Goal: Task Accomplishment & Management: Use online tool/utility

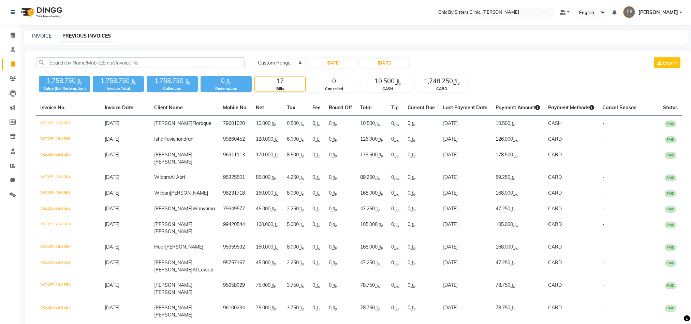
select select "range"
click at [11, 170] on link "Reports" at bounding box center [10, 165] width 16 height 11
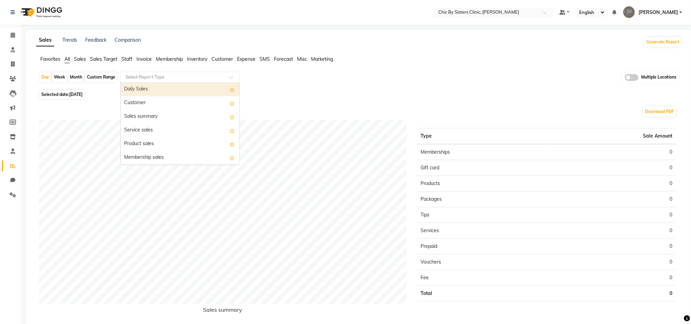
click at [150, 74] on div at bounding box center [180, 77] width 119 height 7
type input "item"
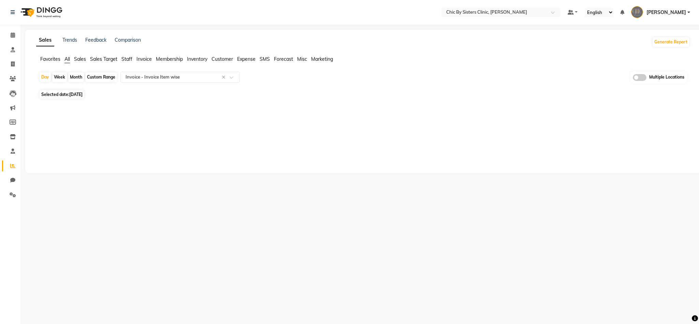
click at [97, 77] on div "Custom Range" at bounding box center [101, 77] width 32 height 10
select select "9"
select select "2025"
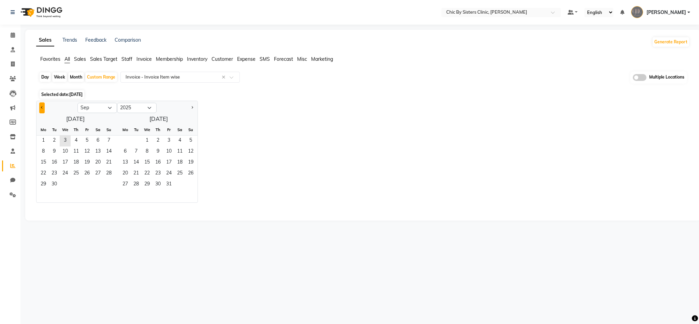
click at [43, 108] on button "Previous month" at bounding box center [41, 107] width 5 height 11
select select "8"
click at [86, 141] on span "1" at bounding box center [87, 140] width 11 height 11
click at [107, 183] on span "31" at bounding box center [108, 184] width 11 height 11
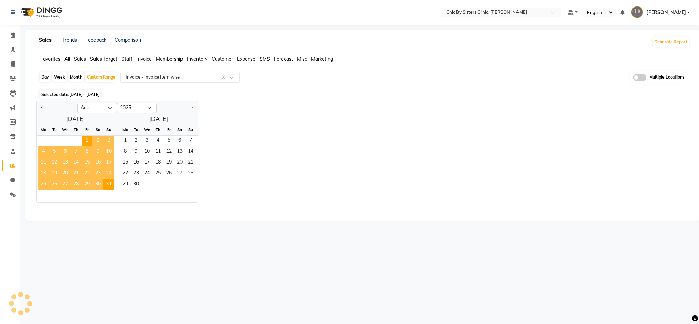
select select "full_report"
select select "csv"
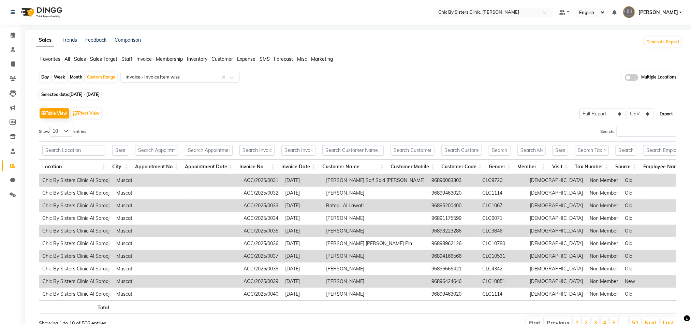
click at [667, 111] on button "Export" at bounding box center [666, 114] width 19 height 12
